Goal: Complete application form

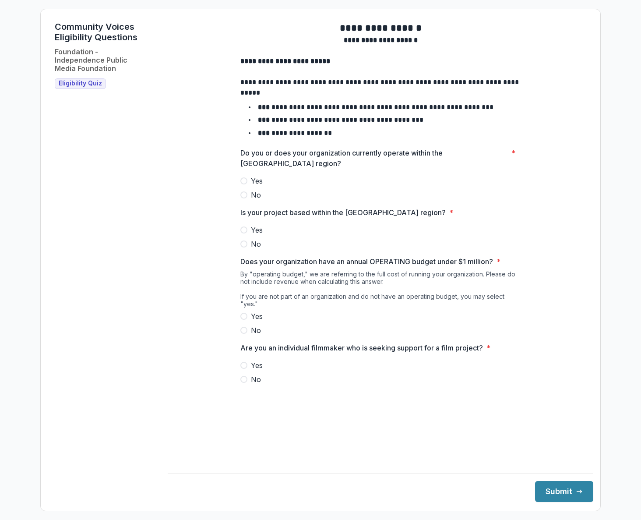
click at [247, 184] on span at bounding box center [243, 180] width 7 height 7
click at [248, 235] on label "Yes" at bounding box center [380, 230] width 280 height 11
click at [244, 312] on label "Yes" at bounding box center [380, 316] width 280 height 11
click at [244, 380] on span at bounding box center [243, 379] width 7 height 7
click at [560, 492] on button "Submit" at bounding box center [564, 491] width 58 height 21
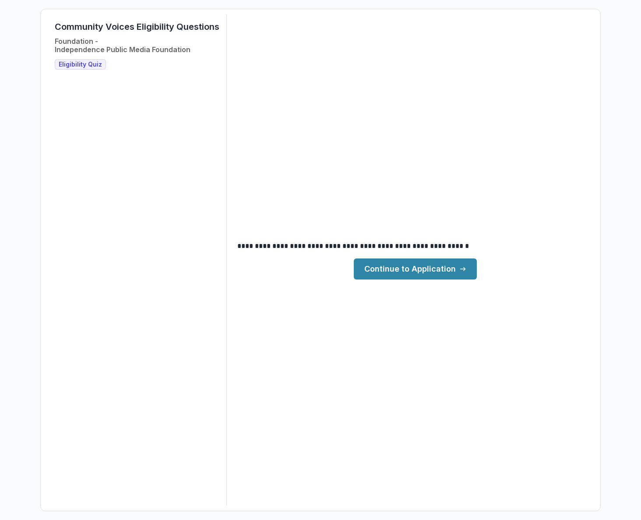
click at [435, 274] on link "Continue to Application" at bounding box center [415, 268] width 123 height 21
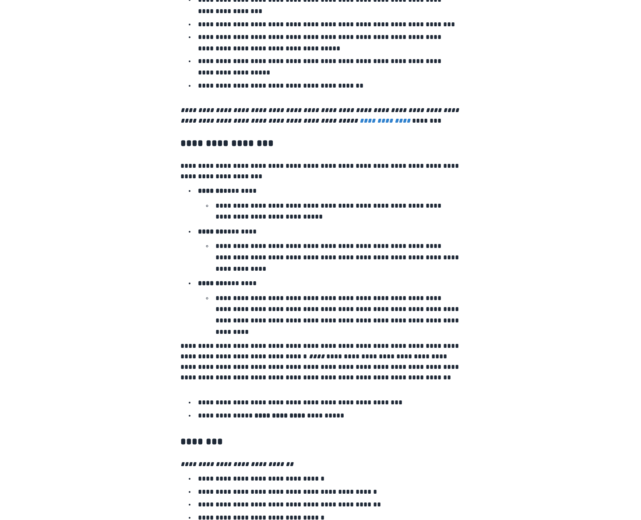
scroll to position [1299, 0]
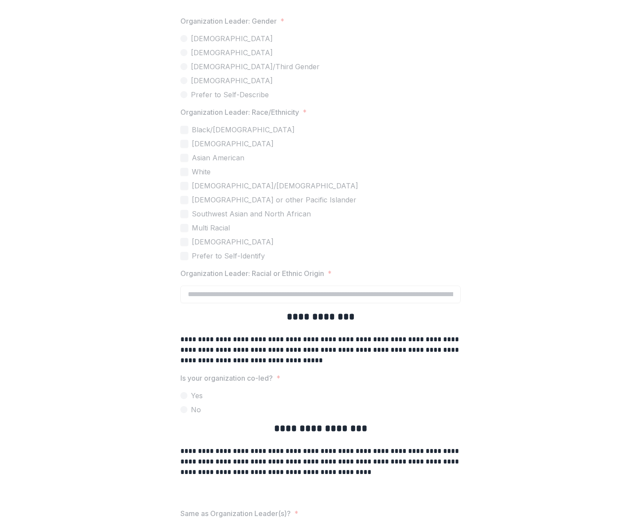
scroll to position [1880, 0]
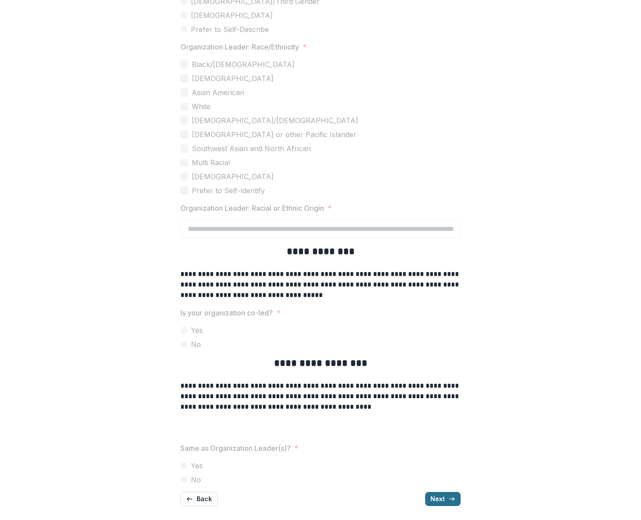
click at [438, 502] on button "Next" at bounding box center [442, 499] width 35 height 14
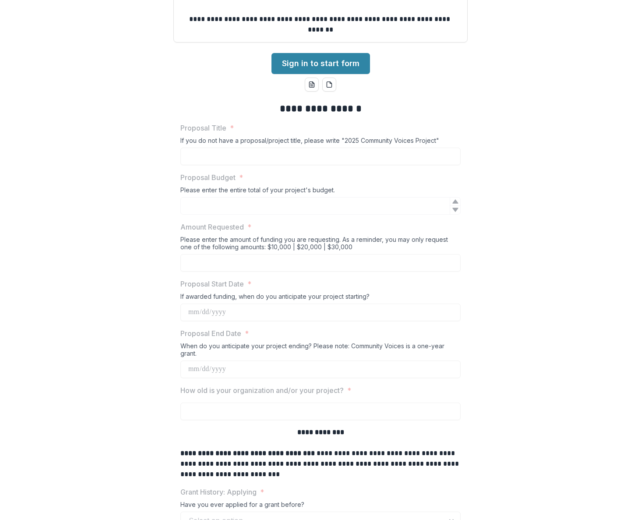
scroll to position [129, 0]
